Goal: Task Accomplishment & Management: Complete application form

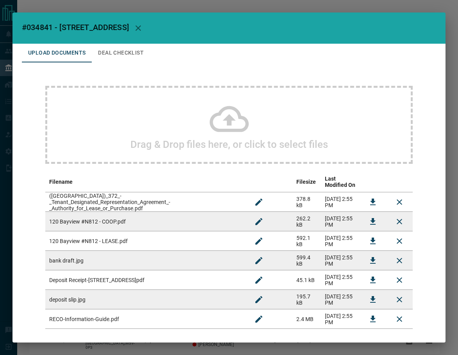
click at [46, 28] on span "#034841 - [STREET_ADDRESS]" at bounding box center [75, 27] width 107 height 9
copy span "034841"
click at [370, 239] on icon "Download" at bounding box center [372, 241] width 5 height 7
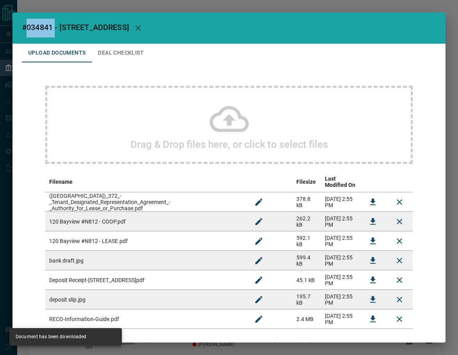
scroll to position [38, 0]
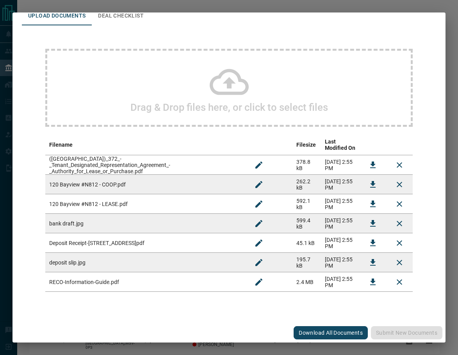
click at [368, 244] on icon "Download" at bounding box center [372, 243] width 9 height 9
click at [368, 185] on icon "Download" at bounding box center [372, 184] width 9 height 9
click at [369, 157] on button "Download" at bounding box center [372, 165] width 19 height 19
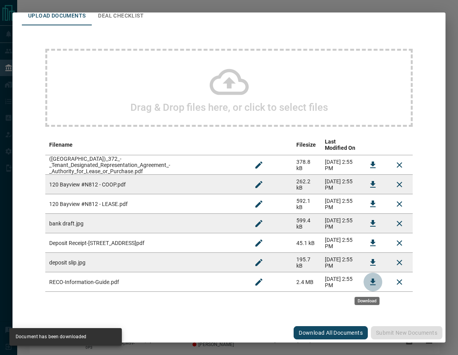
click at [374, 282] on button "Download" at bounding box center [372, 282] width 19 height 19
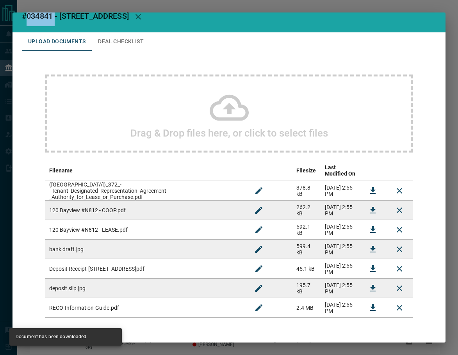
scroll to position [0, 0]
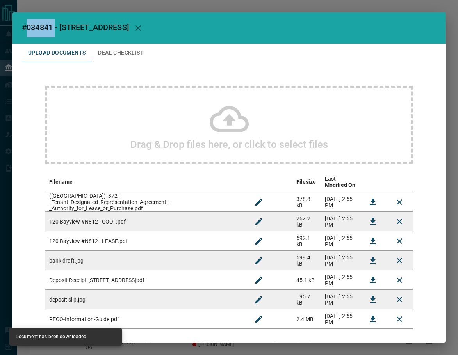
click at [103, 50] on button "Deal Checklist" at bounding box center [121, 53] width 58 height 19
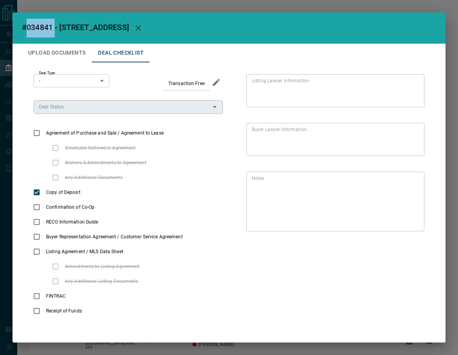
click at [64, 108] on input "Deal Status" at bounding box center [122, 107] width 172 height 9
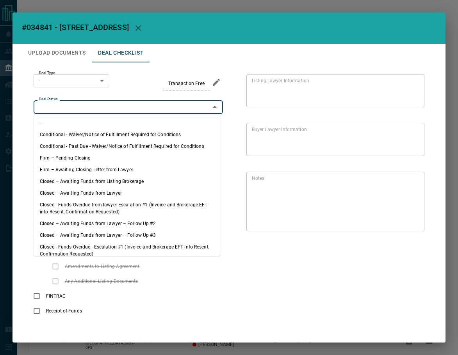
click at [75, 153] on li "Firm – Pending Closing" at bounding box center [127, 158] width 187 height 12
type input "**********"
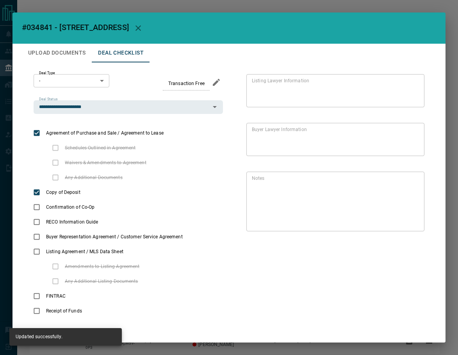
click at [63, 80] on body "Lead Transfers Leads Deals Listings Campaigns Quota Rules Agent Quotas Admin Mo…" at bounding box center [229, 222] width 458 height 444
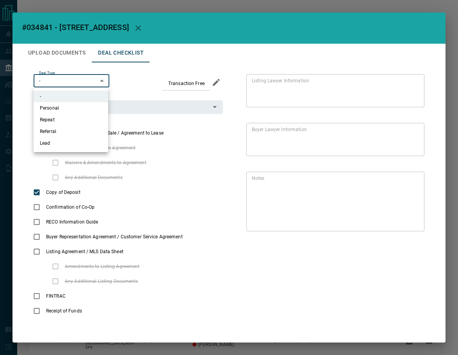
click at [64, 139] on li "Lead" at bounding box center [71, 143] width 75 height 12
type input "*"
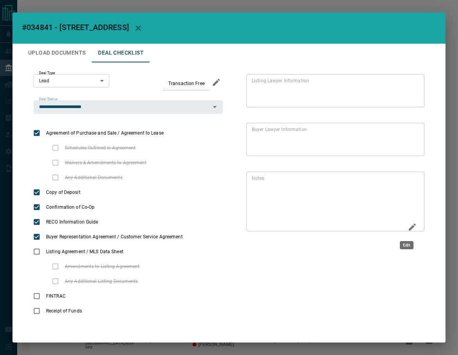
click at [408, 231] on icon "Edit" at bounding box center [412, 227] width 9 height 9
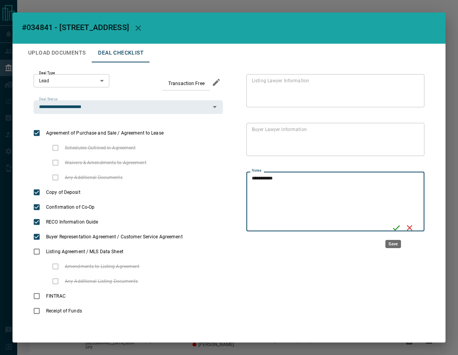
type textarea "**********"
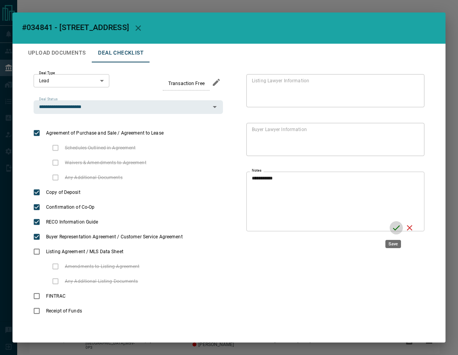
click at [390, 228] on button "Save" at bounding box center [396, 227] width 13 height 13
click at [53, 54] on button "Upload Documents" at bounding box center [57, 53] width 70 height 19
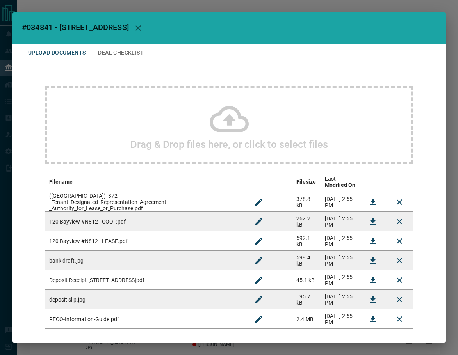
click at [166, 147] on h2 "Drag & Drop files here, or click to select files" at bounding box center [229, 145] width 198 height 12
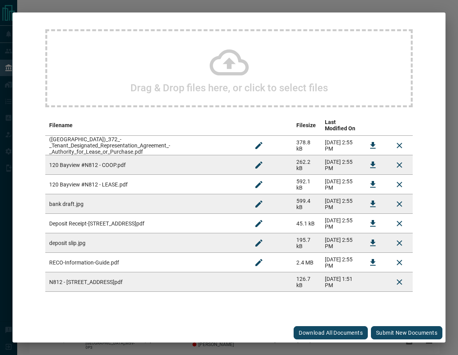
scroll to position [57, 0]
click at [404, 331] on button "Submit new documents" at bounding box center [406, 332] width 71 height 13
